Goal: Navigation & Orientation: Find specific page/section

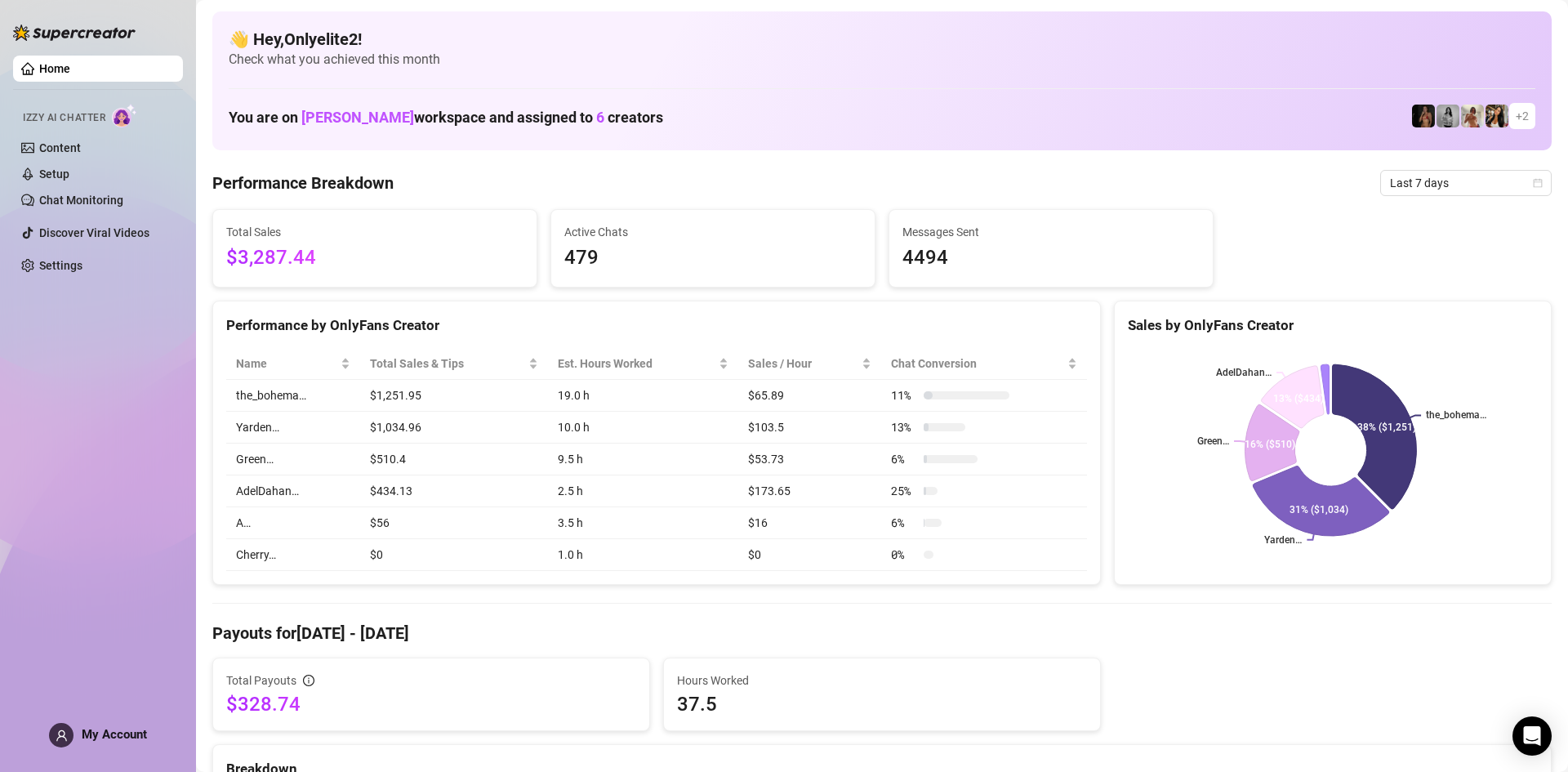
click at [71, 64] on link "Home" at bounding box center [55, 68] width 31 height 13
click at [71, 69] on link "Home" at bounding box center [55, 68] width 31 height 13
click at [81, 154] on link "Content" at bounding box center [60, 147] width 42 height 13
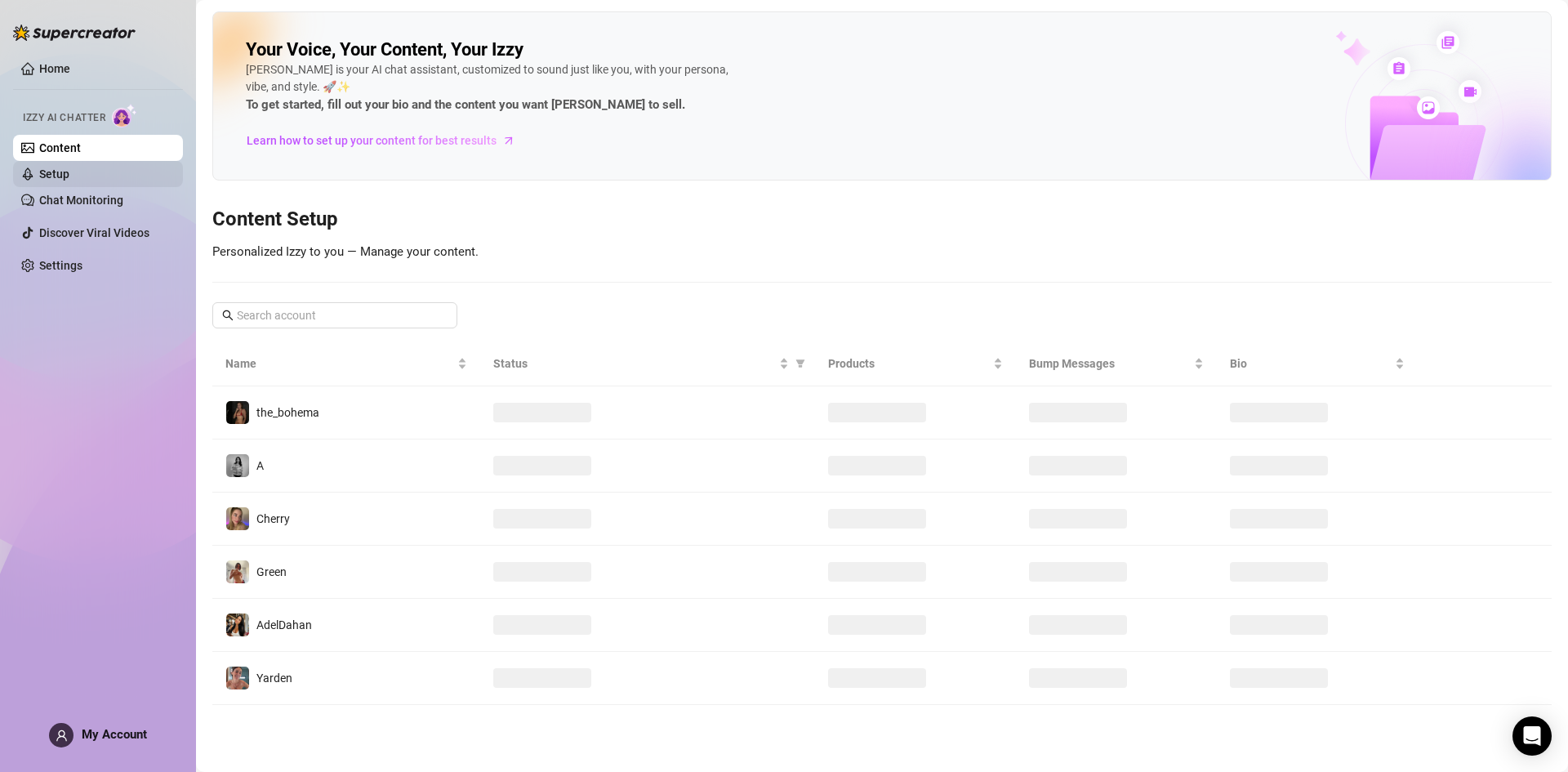
click at [70, 177] on link "Setup" at bounding box center [54, 173] width 30 height 13
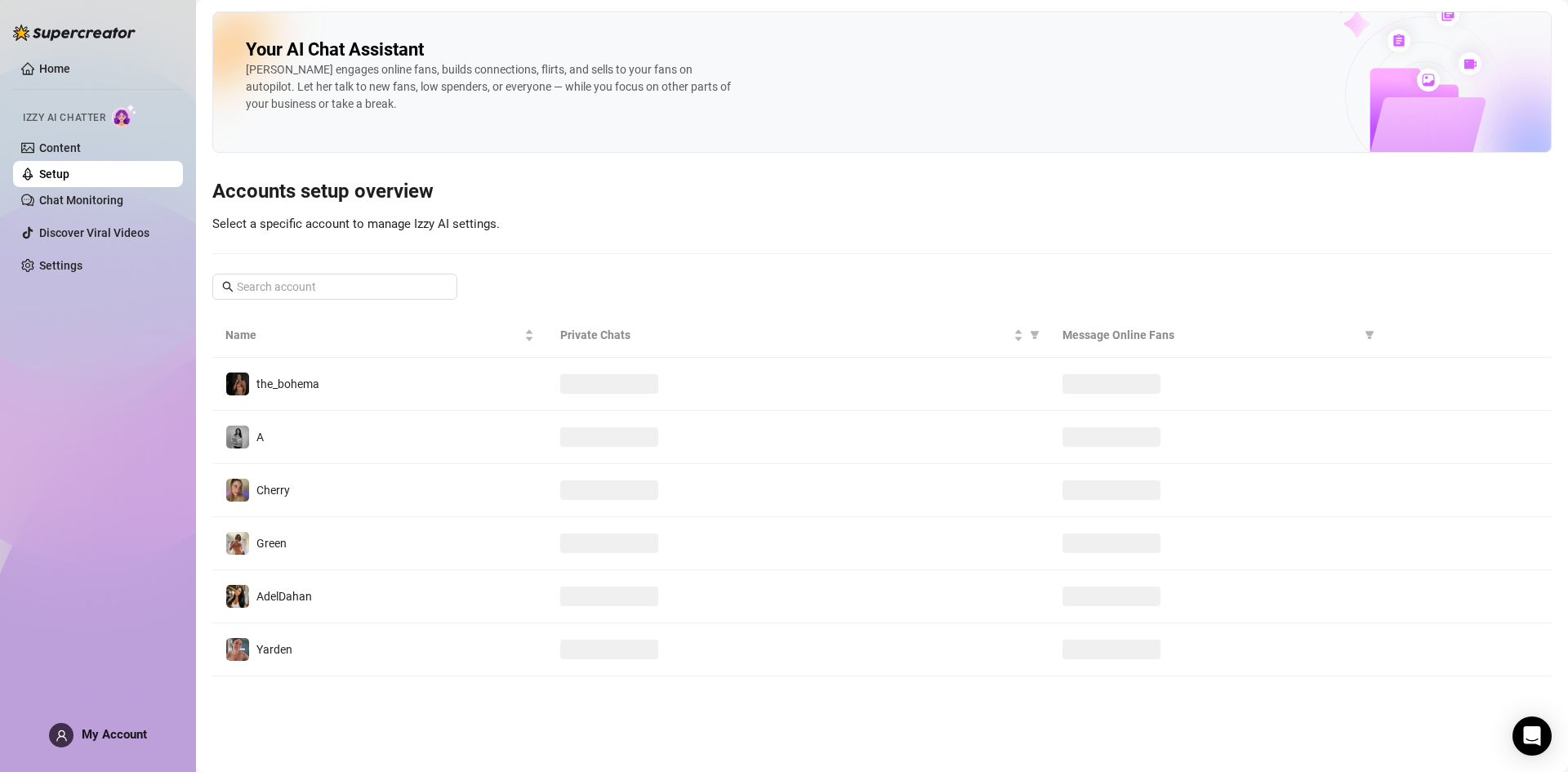
click at [83, 250] on ul "Home Izzy AI Chatter Content Setup Chat Monitoring Discover Viral Videos Settin…" at bounding box center [98, 166] width 170 height 236
click at [80, 263] on link "Settings" at bounding box center [61, 265] width 44 height 13
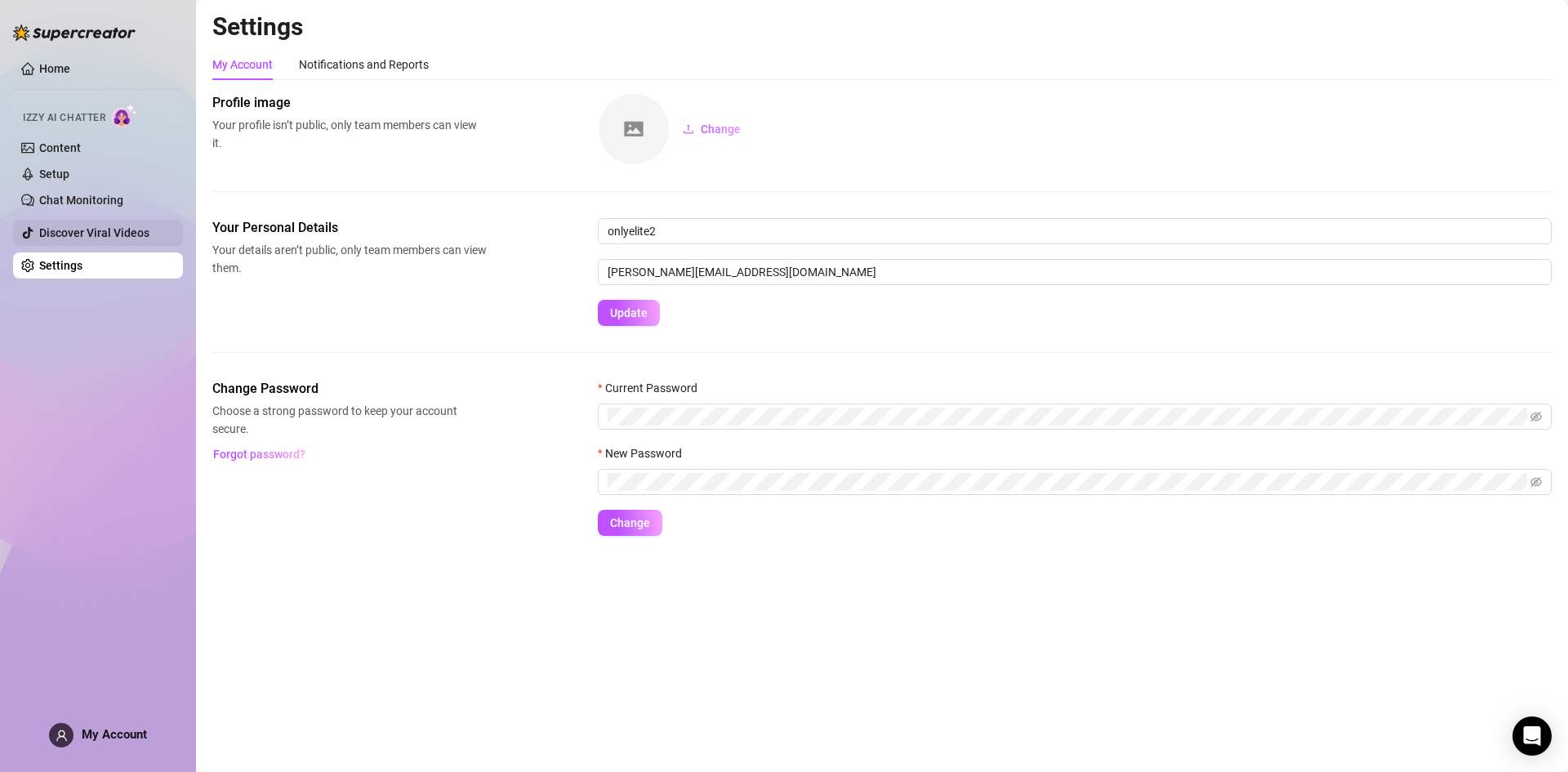
click at [85, 231] on link "Discover Viral Videos" at bounding box center [94, 233] width 111 height 13
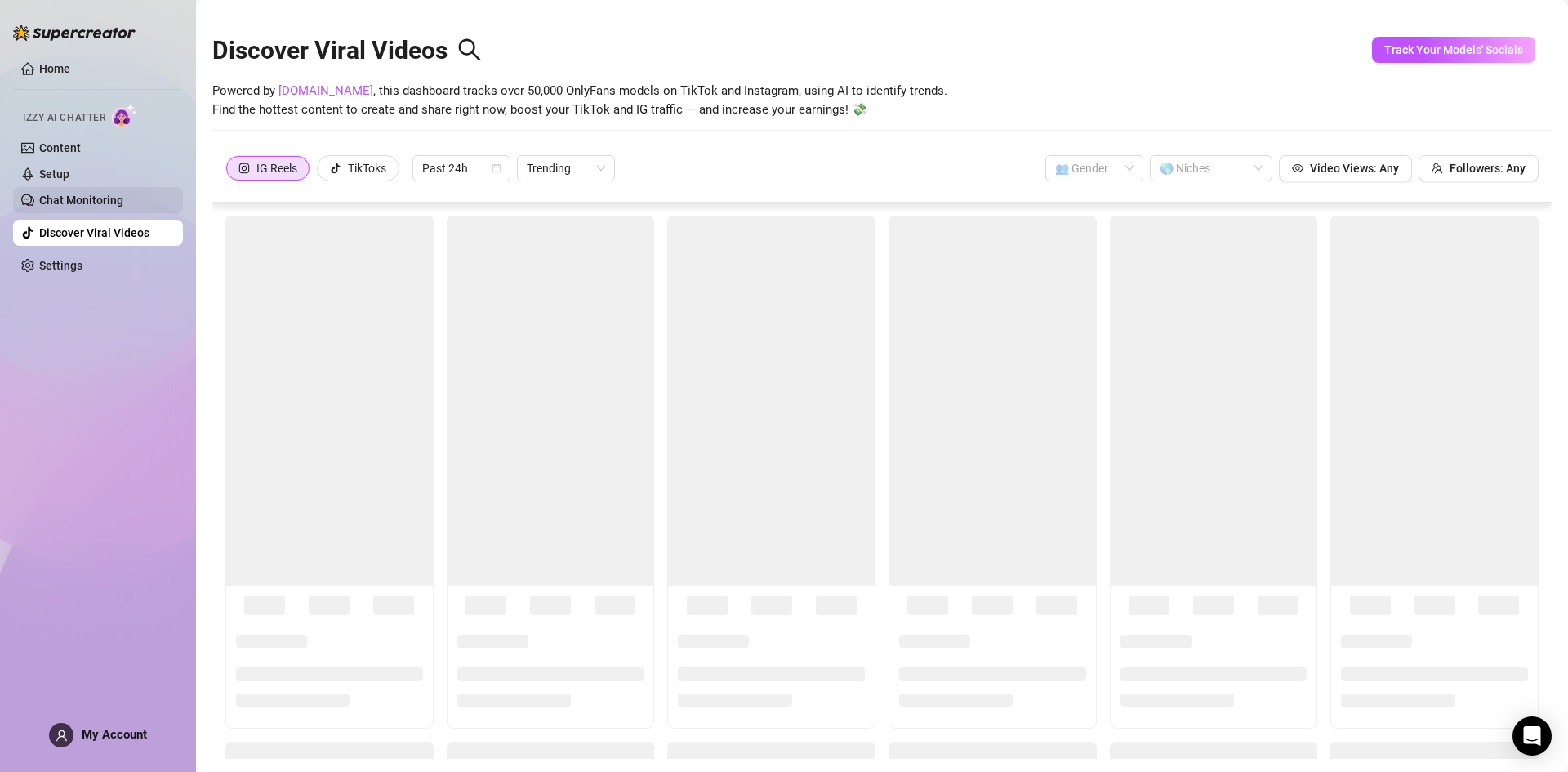
click at [84, 193] on link "Chat Monitoring" at bounding box center [81, 200] width 84 height 13
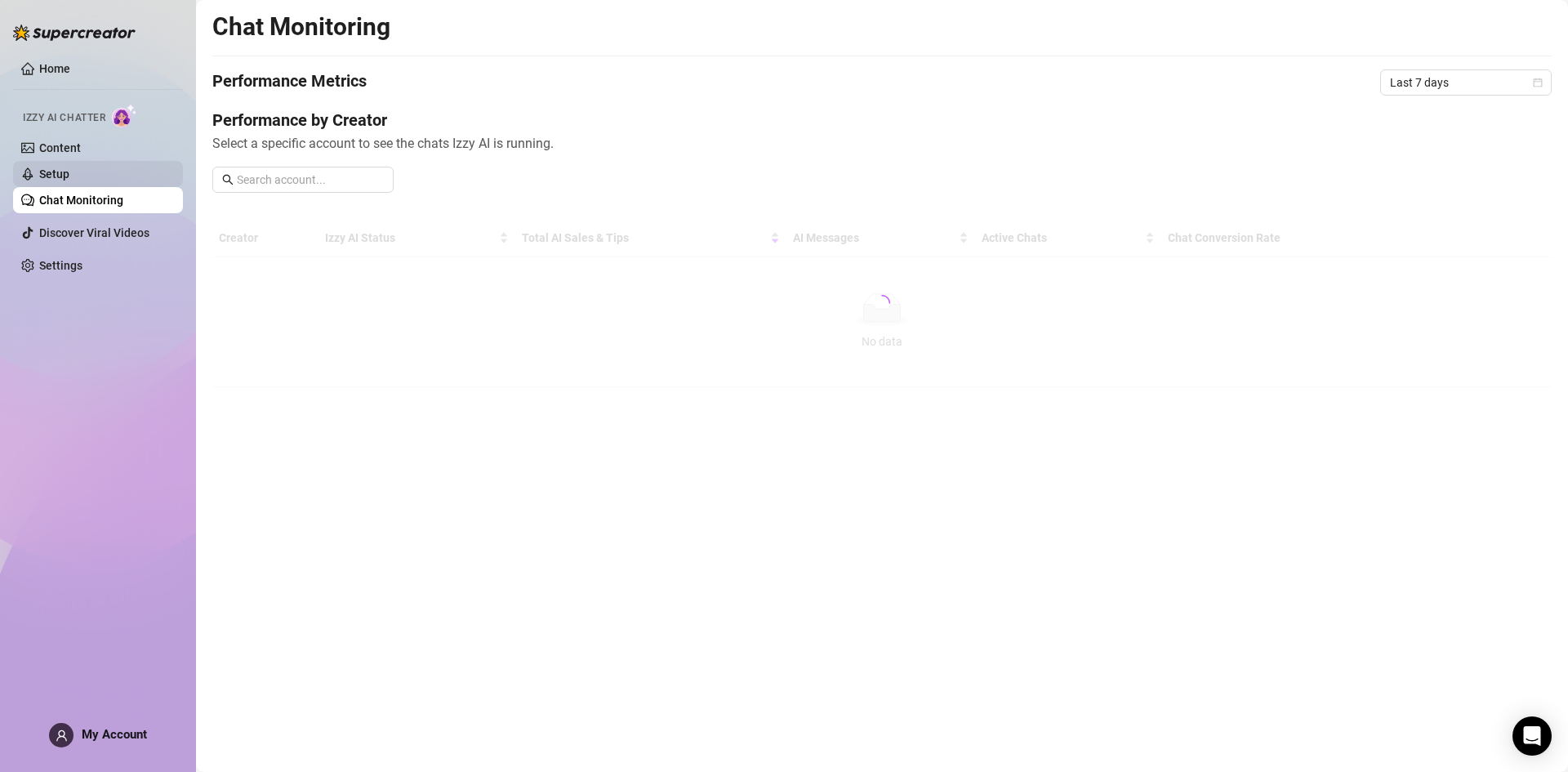
click at [70, 167] on link "Setup" at bounding box center [54, 173] width 30 height 13
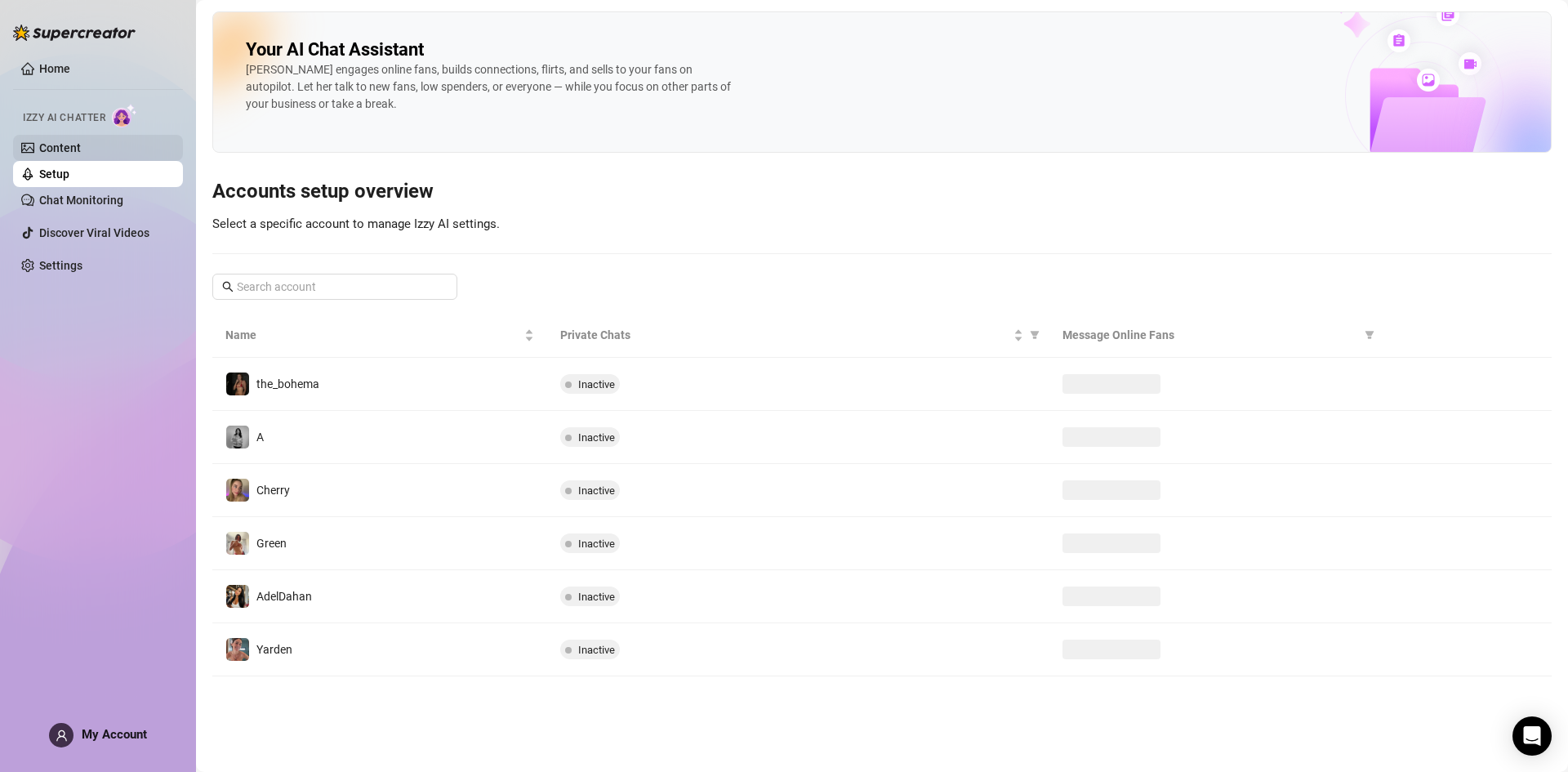
click at [81, 141] on link "Content" at bounding box center [60, 147] width 42 height 13
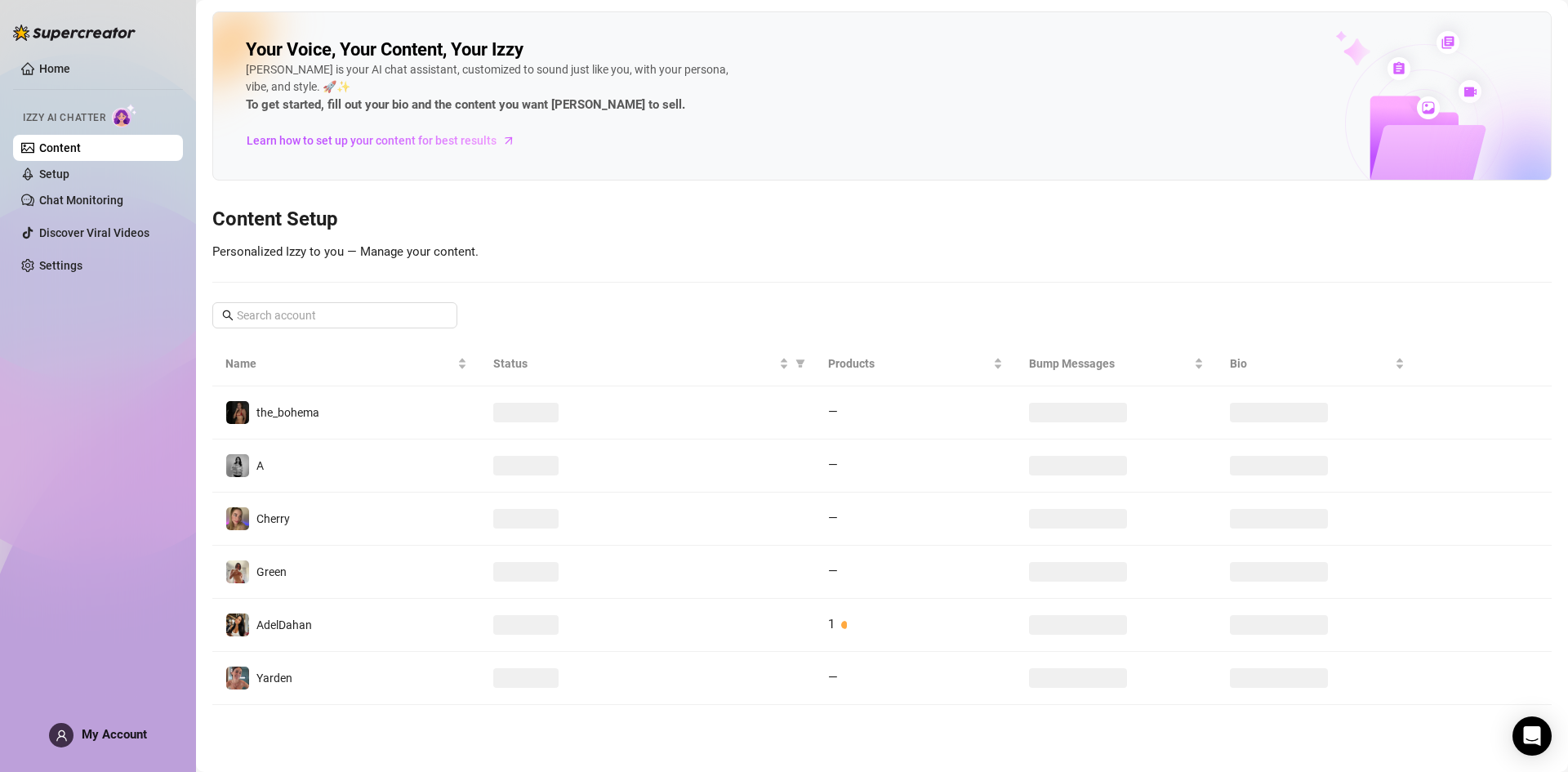
click at [95, 117] on span "Izzy AI Chatter" at bounding box center [64, 119] width 83 height 16
click at [71, 73] on link "Home" at bounding box center [55, 68] width 31 height 13
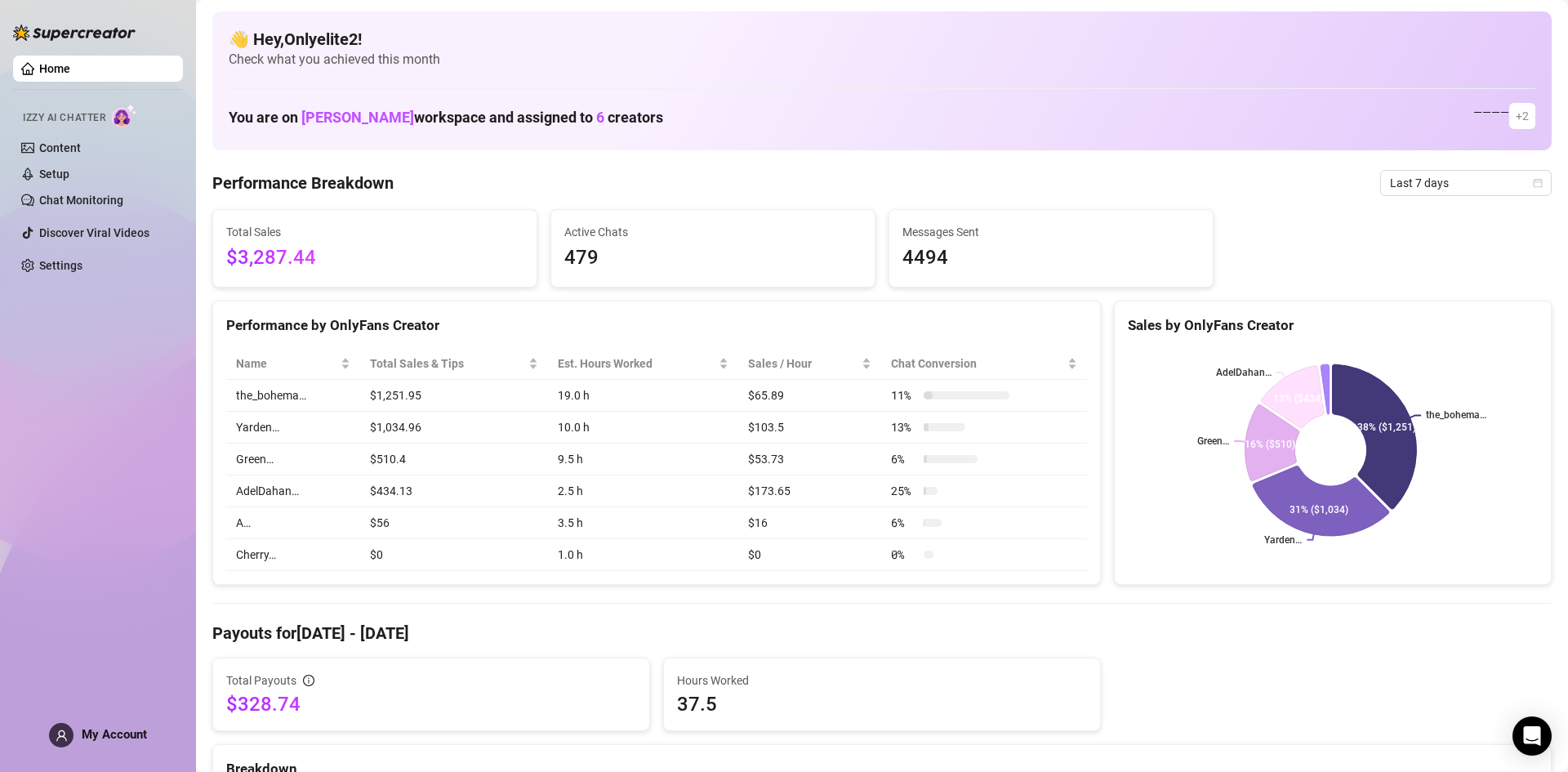
click at [71, 63] on link "Home" at bounding box center [55, 68] width 31 height 13
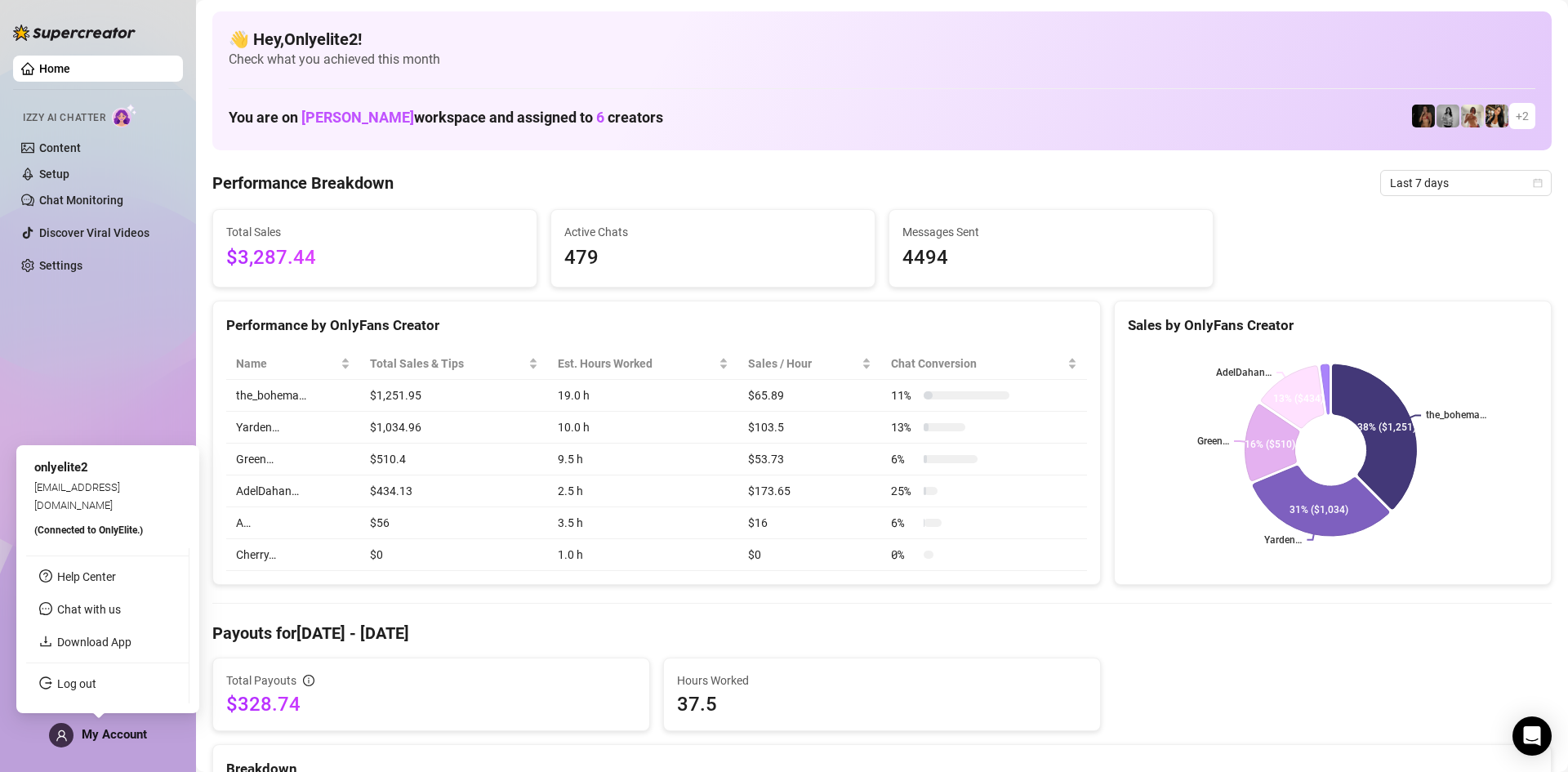
click at [114, 736] on span "My Account" at bounding box center [114, 734] width 65 height 15
click at [111, 645] on link "Download App" at bounding box center [94, 641] width 74 height 13
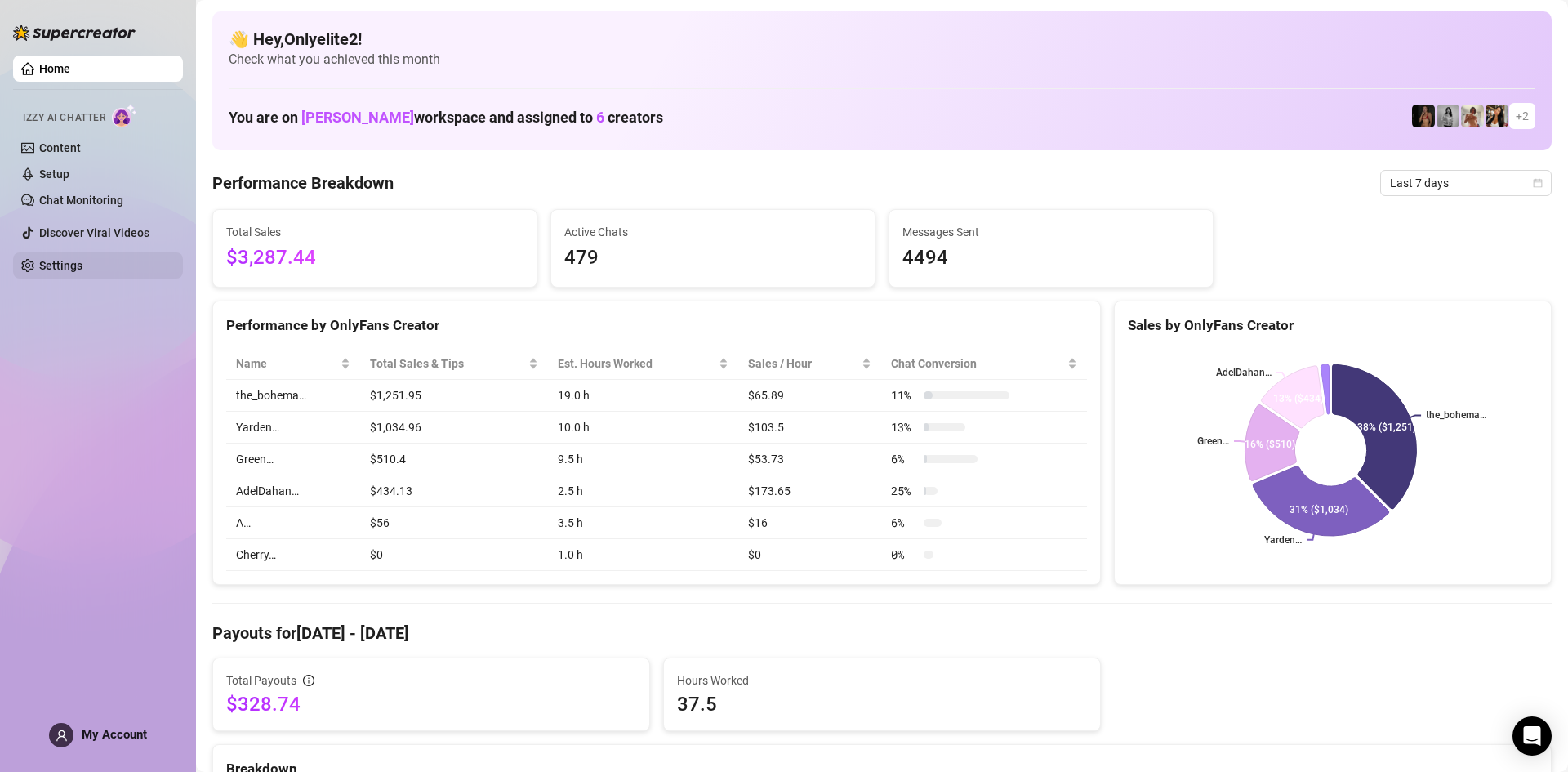
click at [83, 261] on link "Settings" at bounding box center [61, 265] width 44 height 13
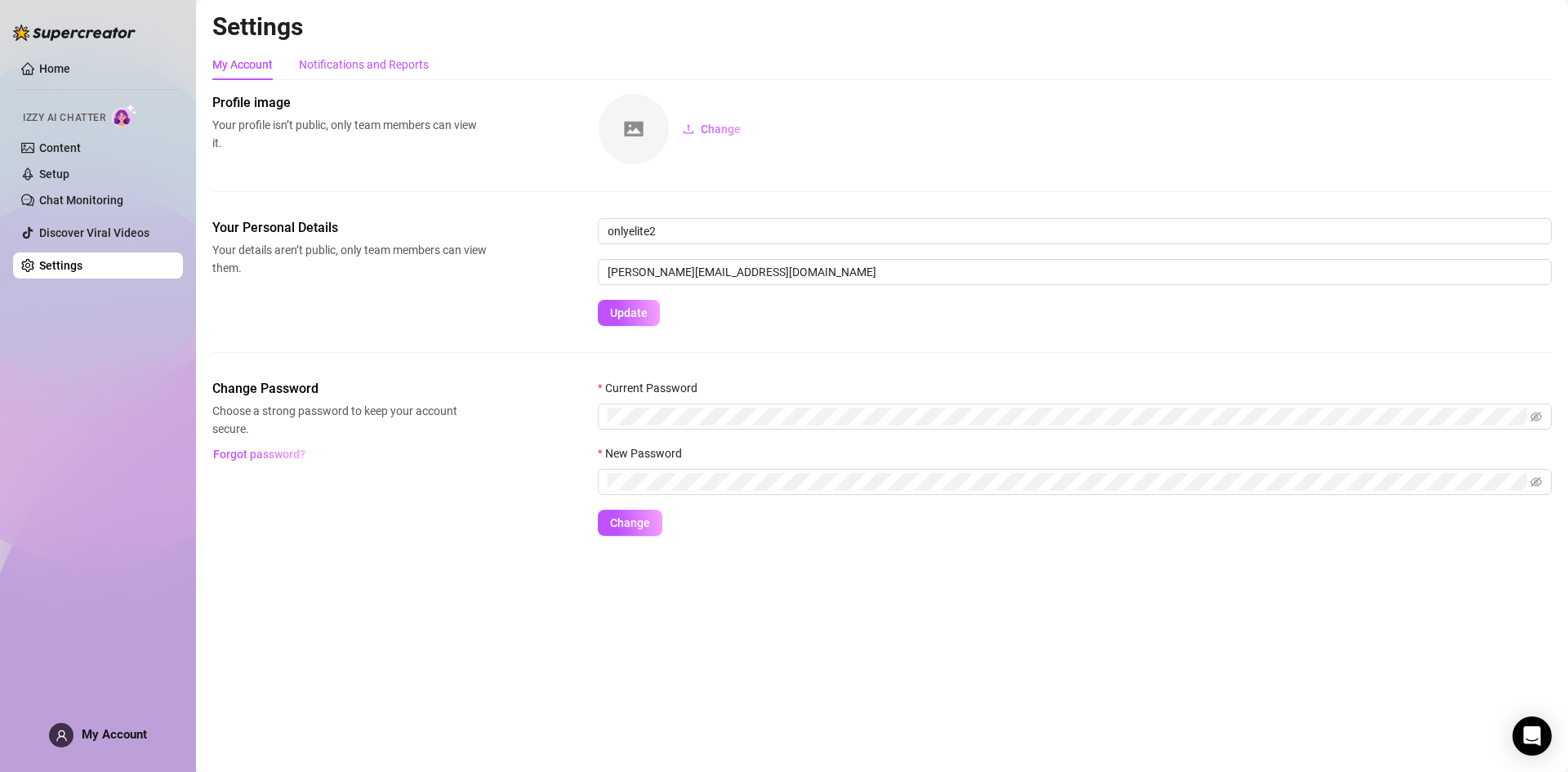
click at [381, 66] on div "Notifications and Reports" at bounding box center [363, 64] width 130 height 18
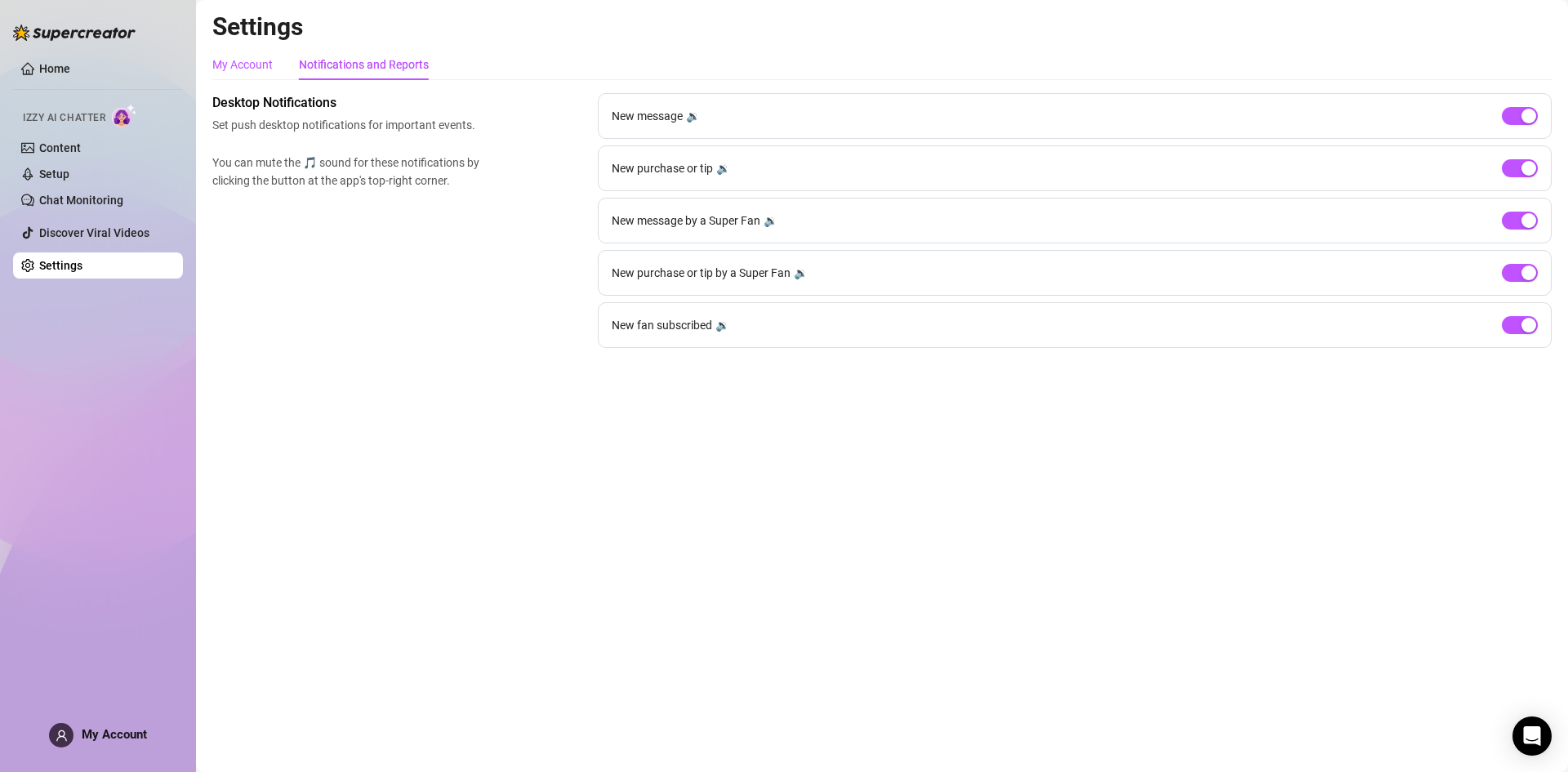
click at [244, 62] on div "My Account" at bounding box center [242, 64] width 60 height 18
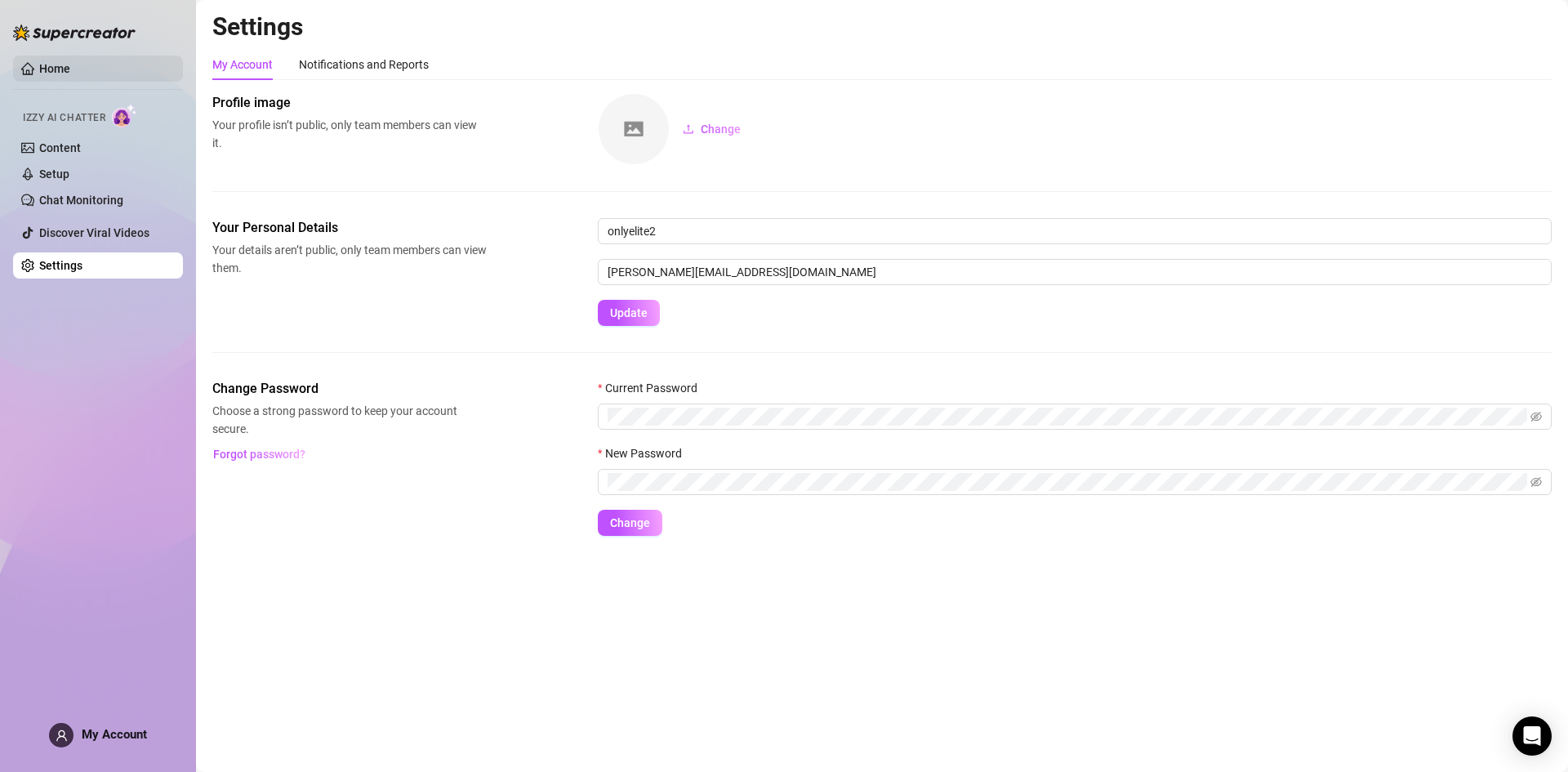
click at [54, 64] on link "Home" at bounding box center [55, 68] width 31 height 13
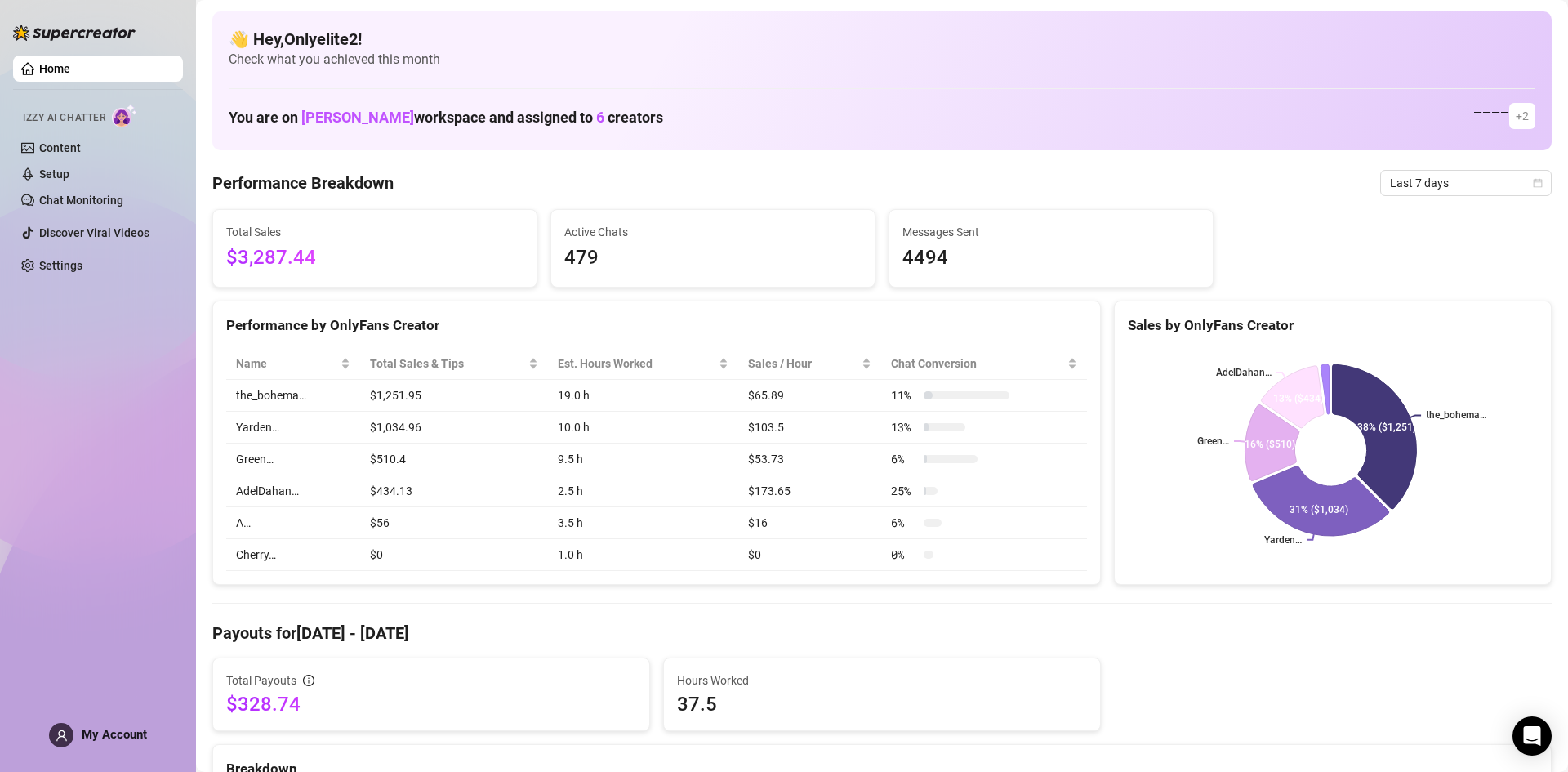
click at [75, 20] on div at bounding box center [74, 24] width 123 height 49
click at [76, 24] on img at bounding box center [74, 32] width 123 height 17
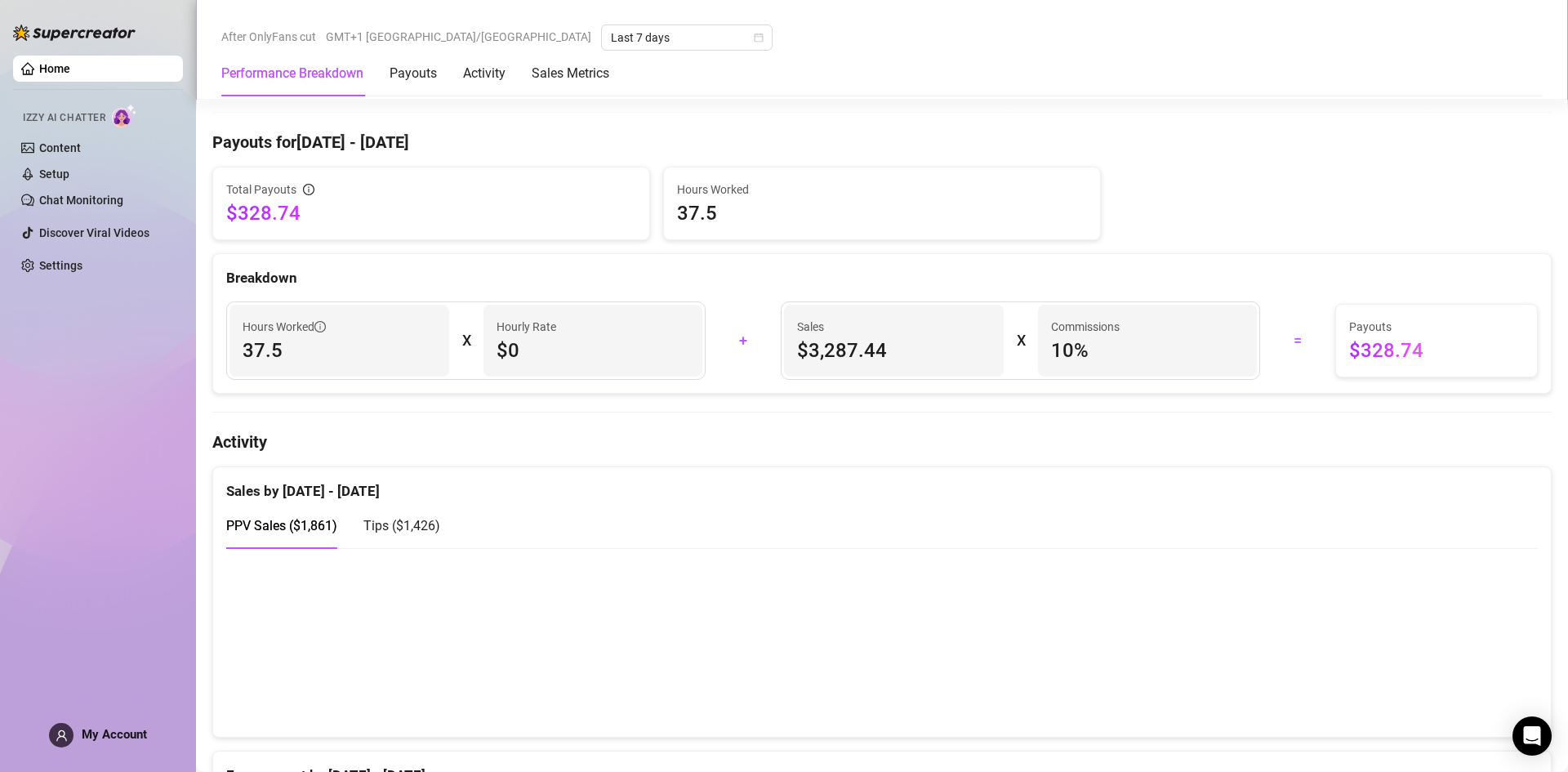
scroll to position [898, 0]
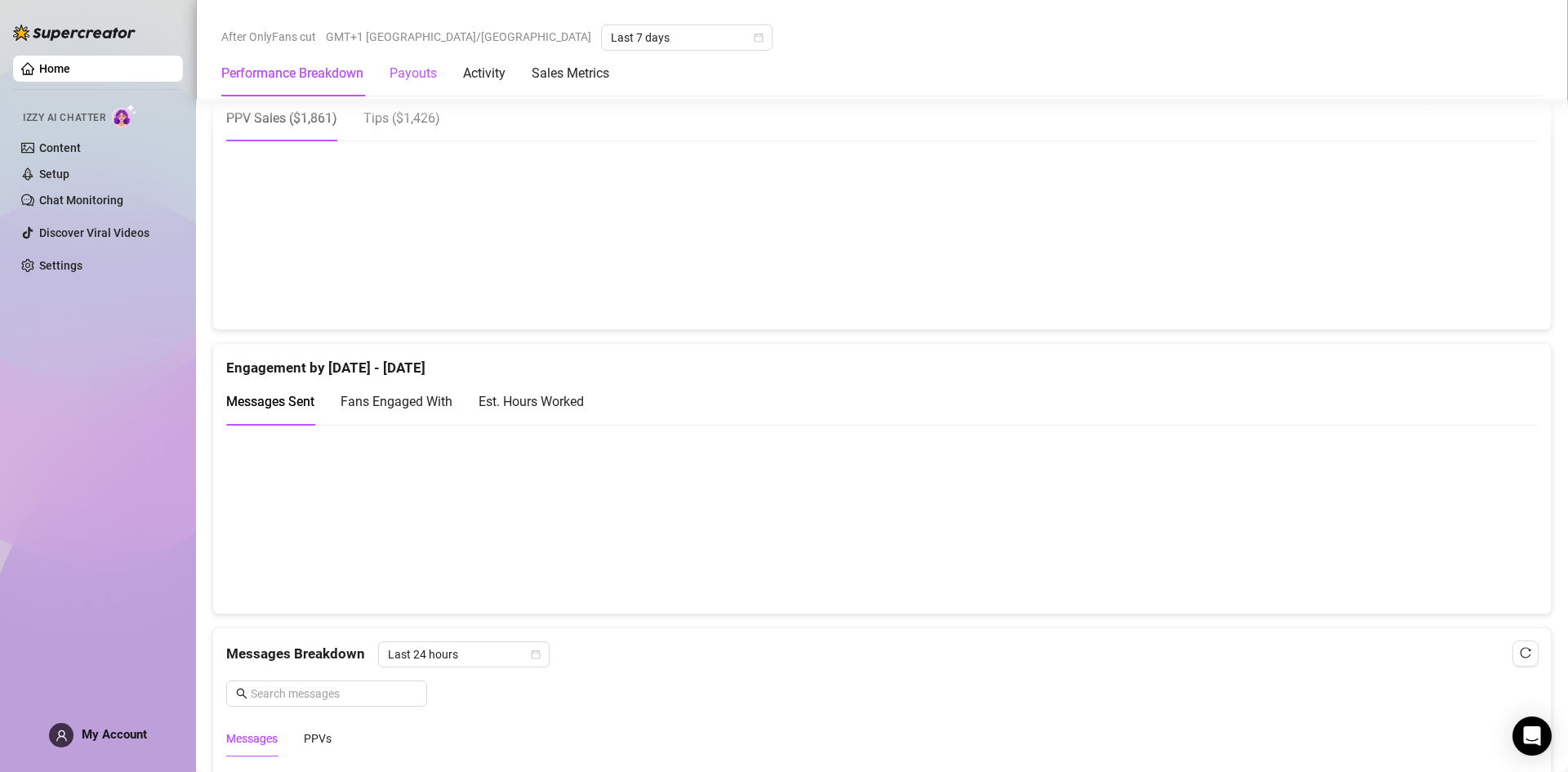
click at [410, 76] on div "Payouts" at bounding box center [413, 73] width 47 height 19
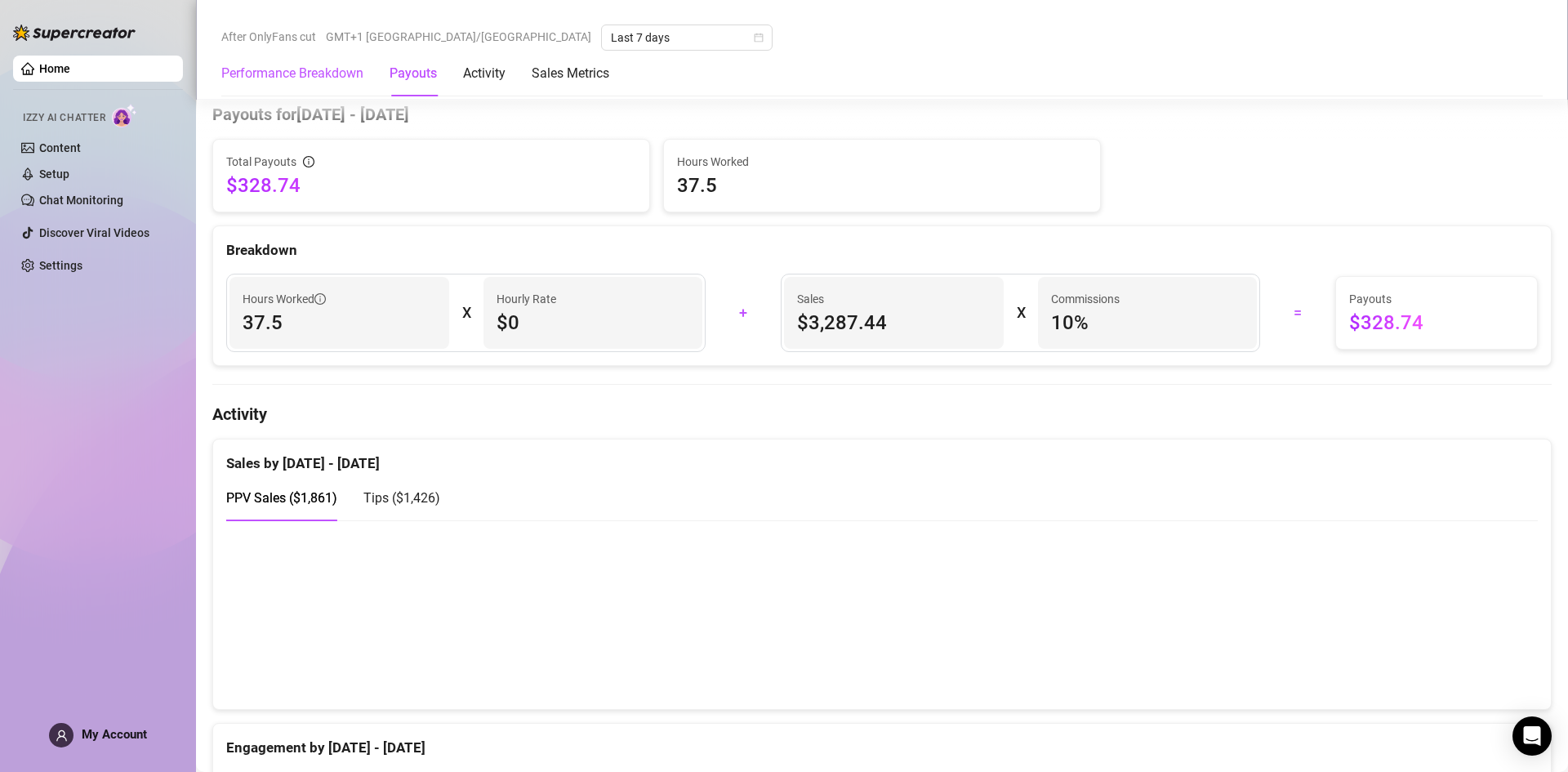
click at [328, 71] on Breakdown "Performance Breakdown" at bounding box center [292, 73] width 142 height 19
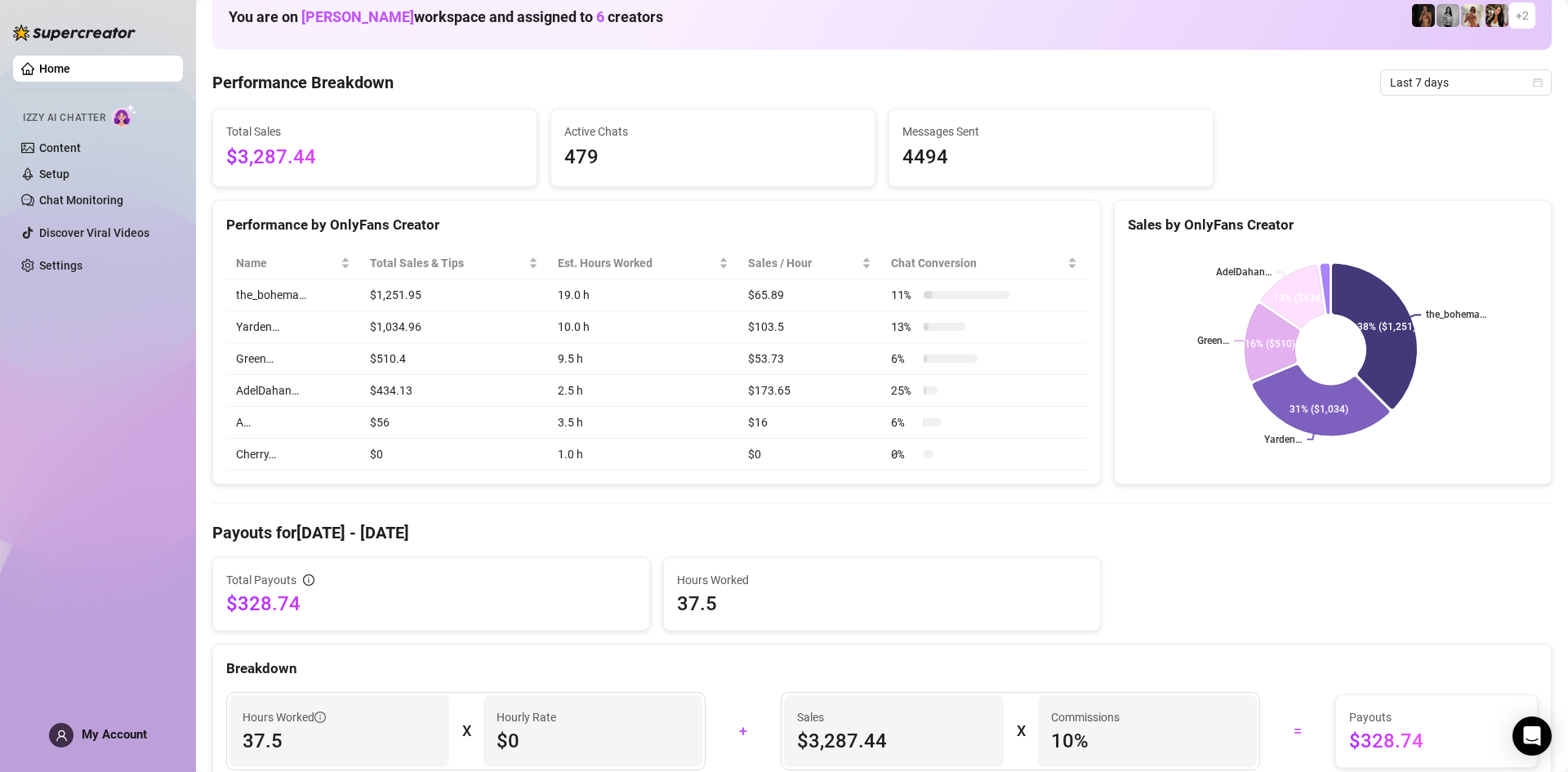
scroll to position [64, 0]
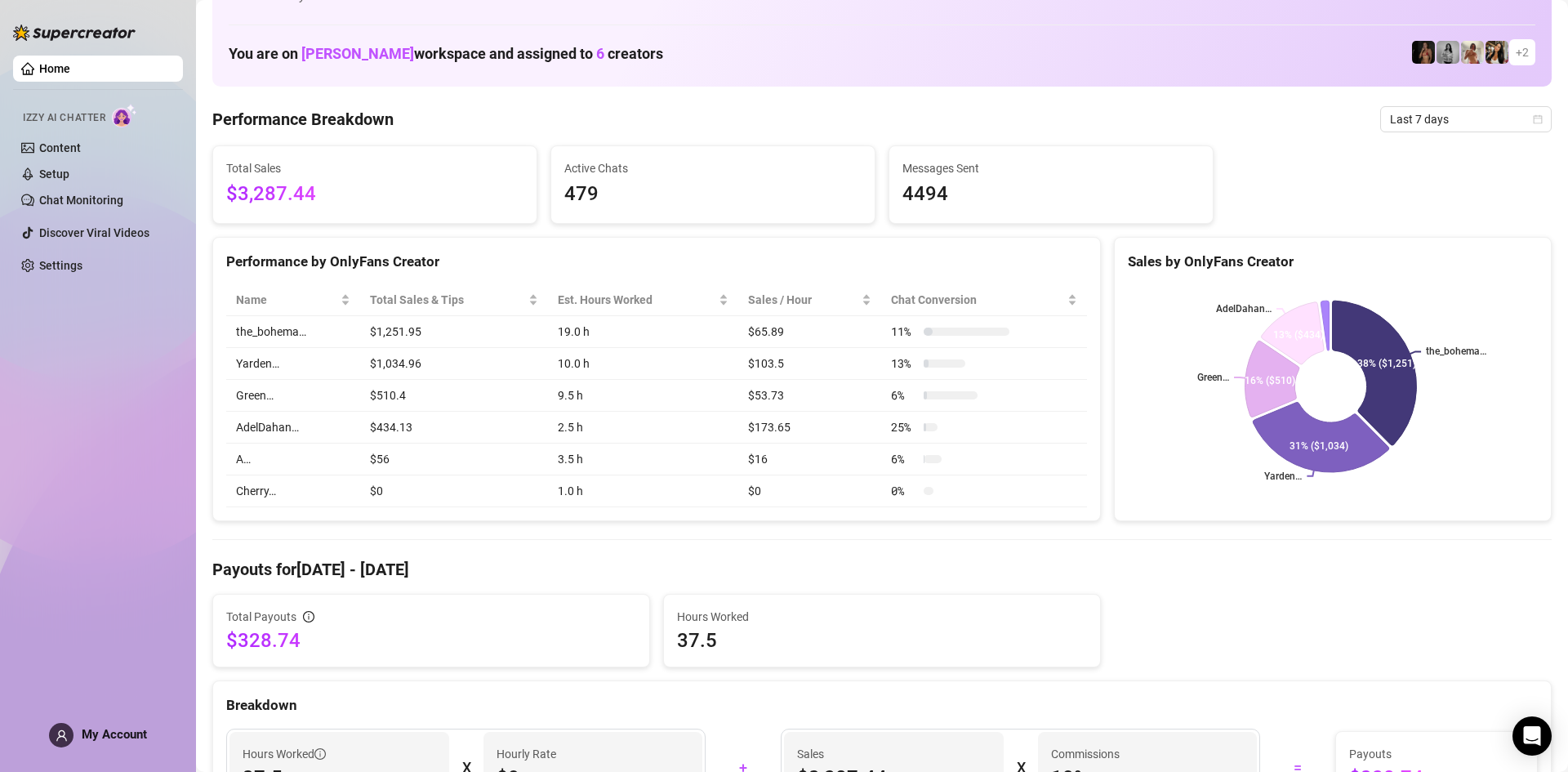
click at [108, 734] on span "My Account" at bounding box center [114, 734] width 65 height 15
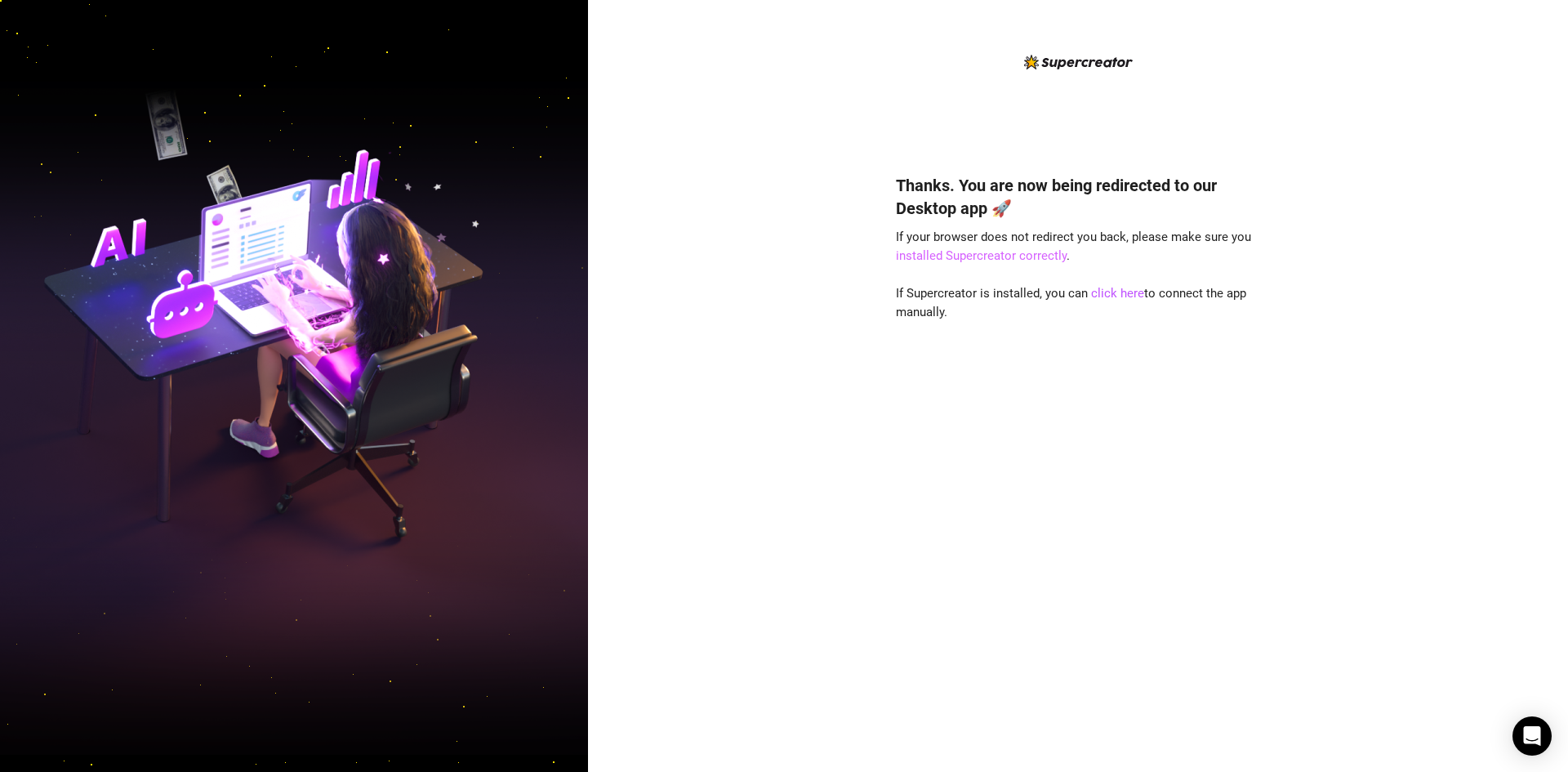
click at [1042, 261] on link "installed Supercreator correctly" at bounding box center [981, 255] width 171 height 15
click at [1100, 297] on link "click here" at bounding box center [1117, 293] width 53 height 15
